Goal: Task Accomplishment & Management: Manage account settings

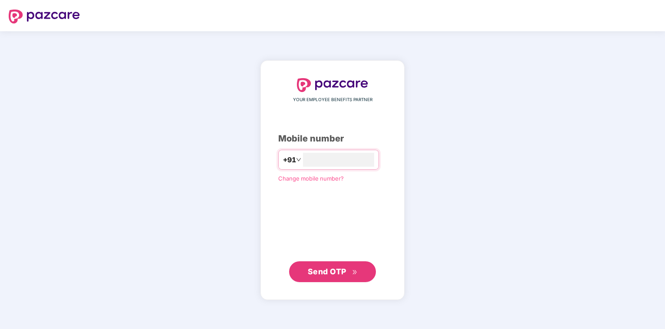
type input "**********"
click at [324, 275] on span "Send OTP" at bounding box center [327, 271] width 39 height 9
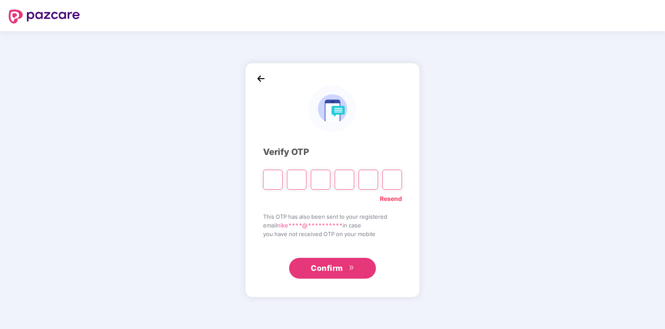
type input "*"
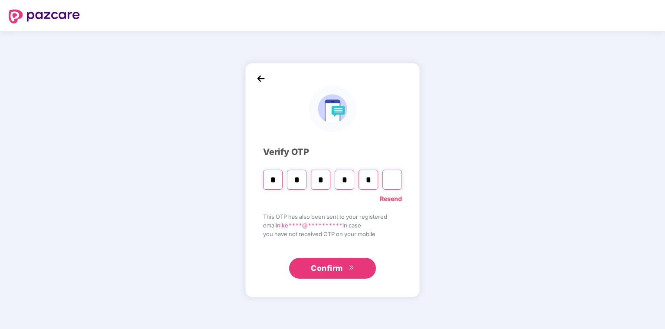
type input "*"
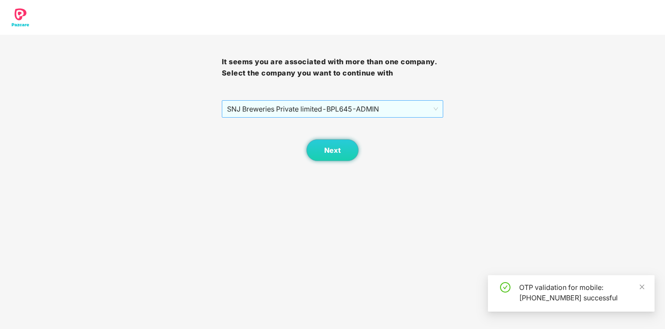
click at [252, 111] on span "SNJ Breweries Private limited - BPL645 - ADMIN" at bounding box center [333, 109] width 212 height 17
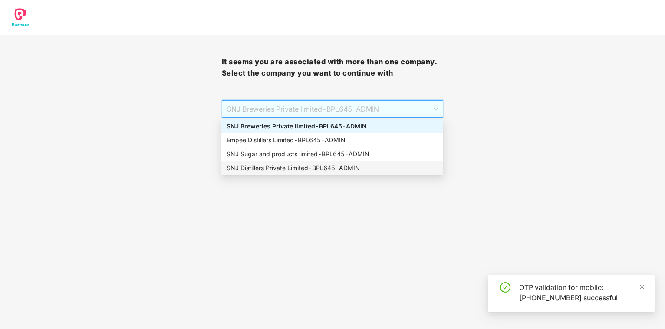
click at [259, 171] on div "SNJ Distillers Private Limited - BPL645 - ADMIN" at bounding box center [333, 168] width 212 height 10
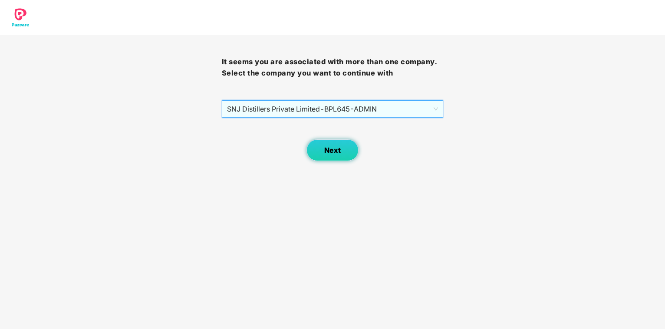
click at [342, 155] on button "Next" at bounding box center [333, 150] width 52 height 22
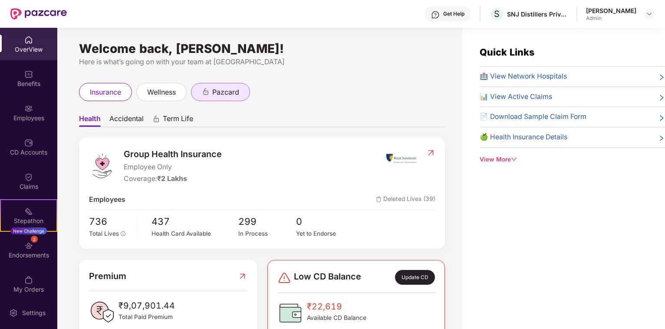
click at [228, 93] on span "pazcard" at bounding box center [225, 92] width 27 height 11
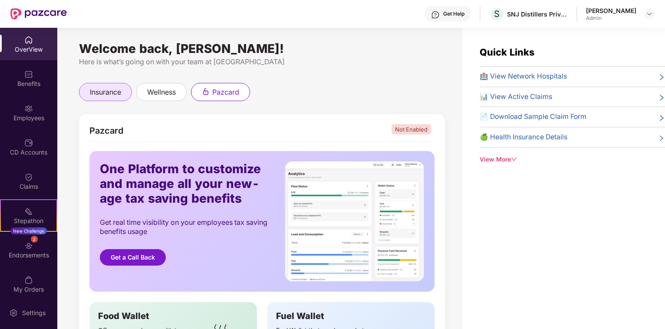
click at [121, 90] on span "insurance" at bounding box center [105, 92] width 31 height 11
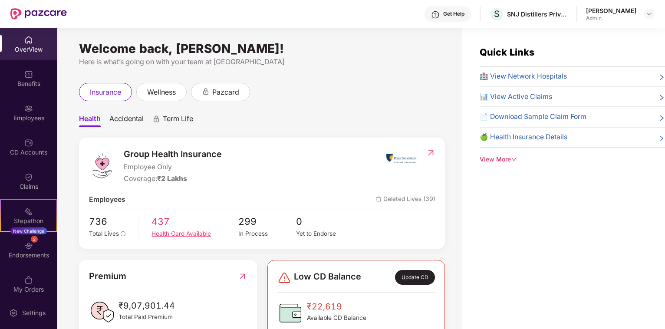
click at [182, 238] on div "Health Card Available" at bounding box center [195, 233] width 87 height 9
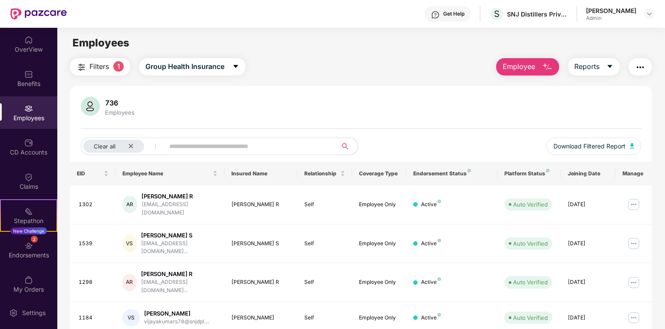
click at [173, 145] on input "text" at bounding box center [247, 146] width 156 height 13
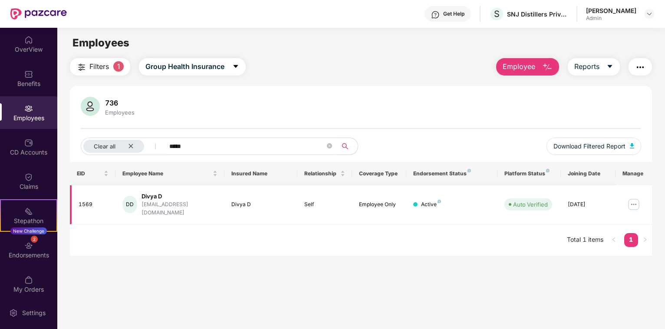
type input "*****"
click at [629, 201] on img at bounding box center [634, 205] width 14 height 14
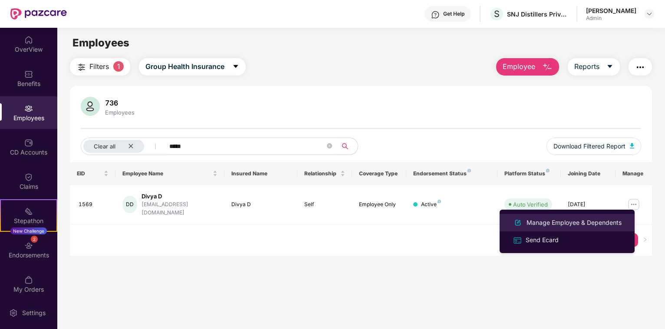
click at [557, 225] on div "Manage Employee & Dependents" at bounding box center [574, 223] width 99 height 10
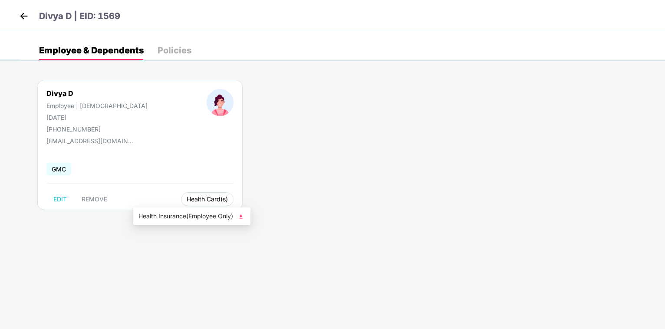
click at [187, 199] on span "Health Card(s)" at bounding box center [207, 199] width 41 height 4
click at [242, 218] on img at bounding box center [241, 216] width 9 height 9
